Goal: Complete application form

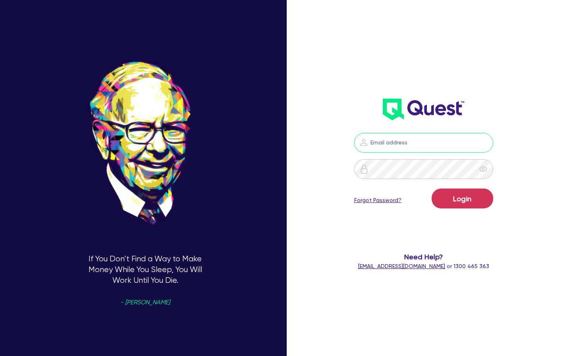
type input "[PERSON_NAME][EMAIL_ADDRESS][PERSON_NAME][DOMAIN_NAME]"
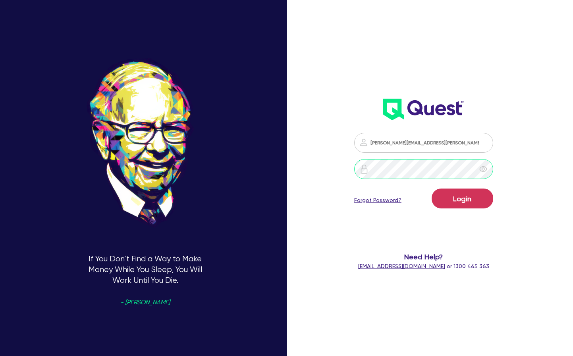
click at [463, 198] on button "Login" at bounding box center [463, 198] width 62 height 20
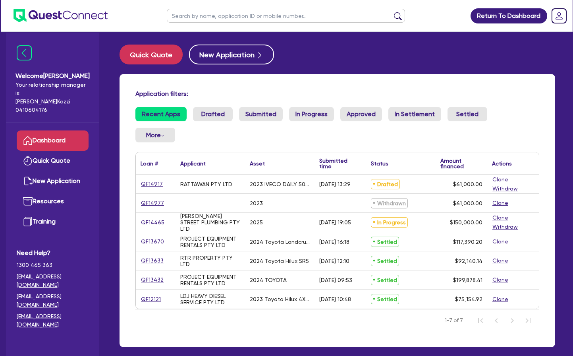
click at [153, 183] on link "QF14917" at bounding box center [152, 183] width 23 height 9
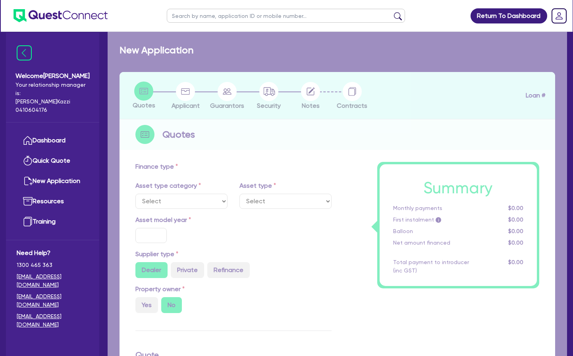
select select "CARS_AND_LIGHT_TRUCKS"
type input "2023"
radio input "false"
radio input "true"
type input "66,000"
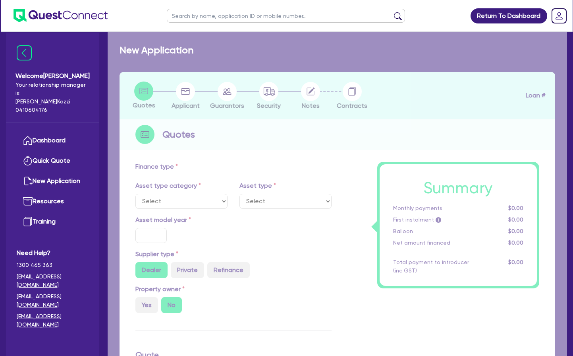
type input "5,000"
type input "3.60"
type input "2,200"
type input "17.95"
select select "VANS_AND_UTES"
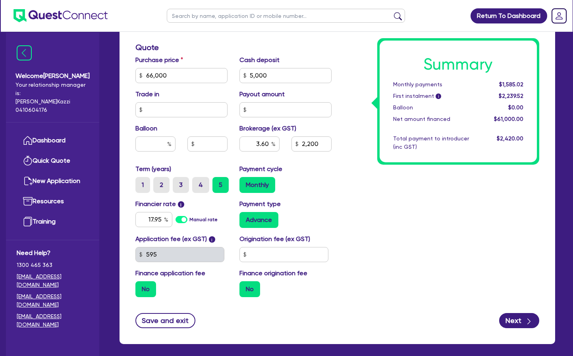
scroll to position [325, 0]
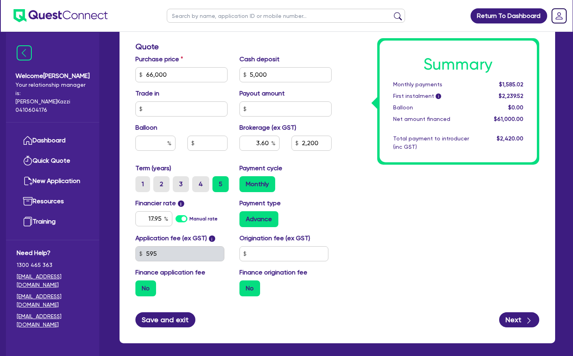
click at [168, 318] on button "Save and exit" at bounding box center [166, 319] width 60 height 15
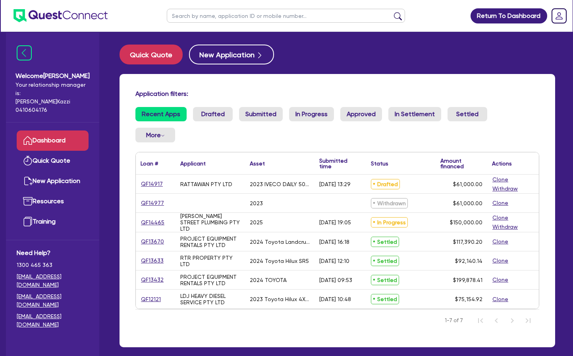
click at [152, 183] on link "QF14917" at bounding box center [152, 183] width 23 height 9
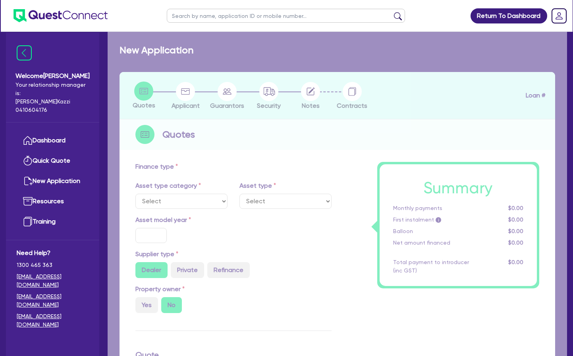
select select "CARS_AND_LIGHT_TRUCKS"
type input "2023"
radio input "false"
radio input "true"
type input "66,000"
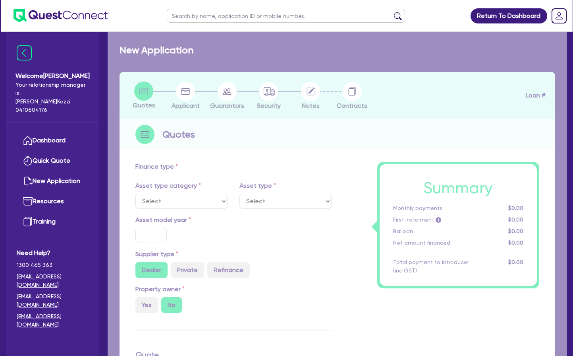
type input "5,000"
type input "3.60"
type input "2,200"
type input "17.95"
select select "VANS_AND_UTES"
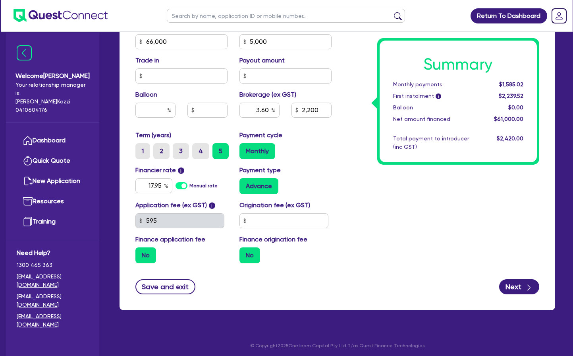
scroll to position [358, 0]
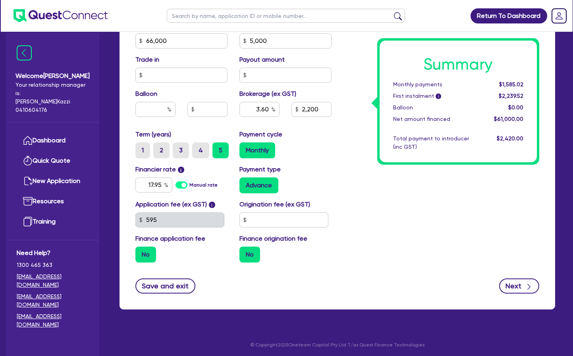
click at [515, 285] on button "Next" at bounding box center [519, 285] width 40 height 15
type input "66,000"
type input "5,000"
type input "3.60"
type input "2,200"
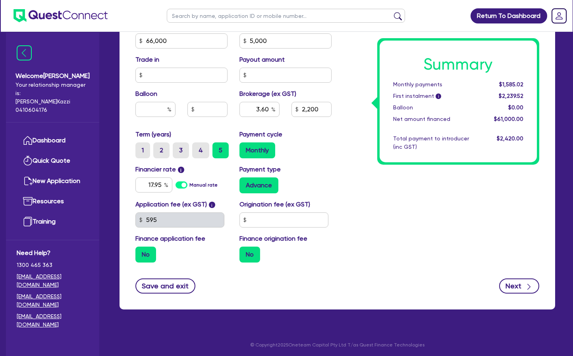
select select "COMPANY"
select select "TRANSPORT_WAREHOUSING"
select select "POSTAL_DELIVERY"
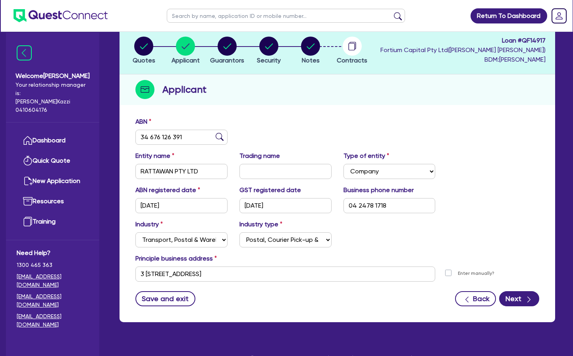
scroll to position [47, 0]
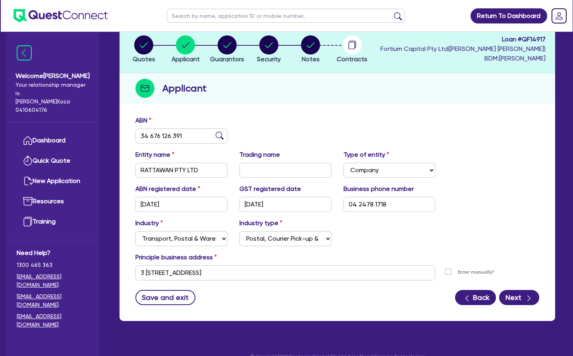
click at [483, 297] on button "Back" at bounding box center [475, 297] width 41 height 15
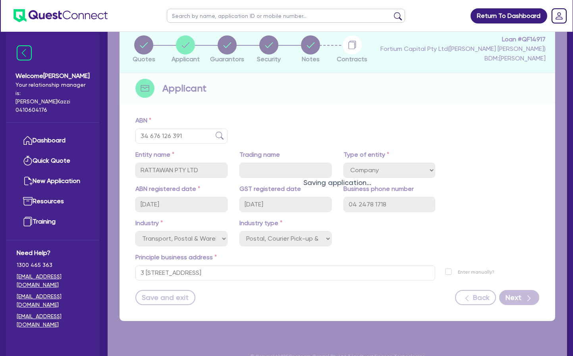
select select "CARS_AND_LIGHT_TRUCKS"
select select "VANS_AND_UTES"
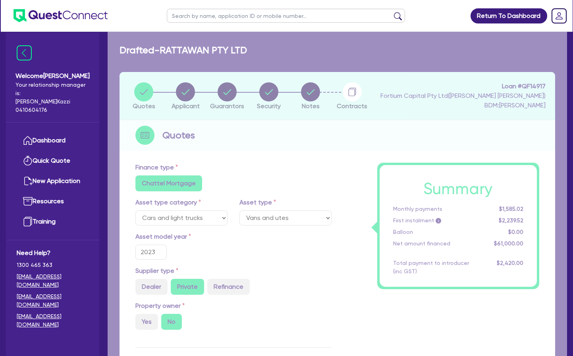
type input "66,000"
type input "5,000"
type input "3.60"
type input "2,200"
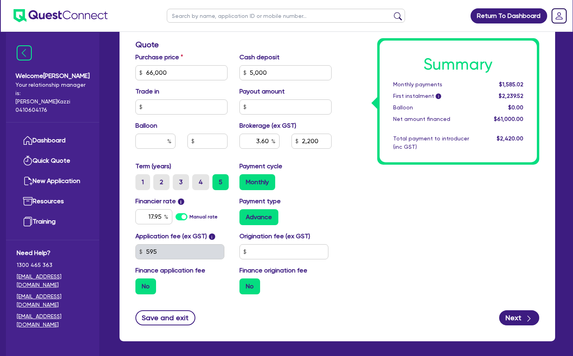
scroll to position [325, 0]
